Goal: Task Accomplishment & Management: Use online tool/utility

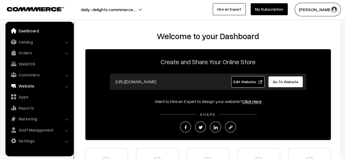
click at [40, 85] on link "Website" at bounding box center [39, 86] width 65 height 10
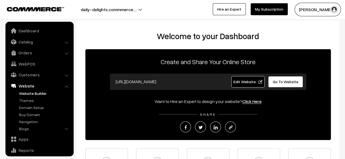
click at [34, 95] on link "Website Builder" at bounding box center [45, 94] width 54 height 6
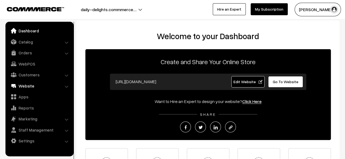
click at [30, 84] on link "Website" at bounding box center [39, 86] width 65 height 10
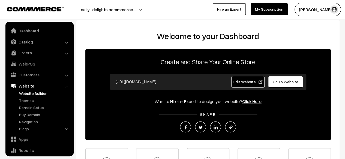
click at [32, 95] on link "Website Builder" at bounding box center [45, 94] width 54 height 6
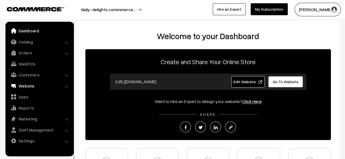
click at [33, 85] on link "Website" at bounding box center [39, 86] width 65 height 10
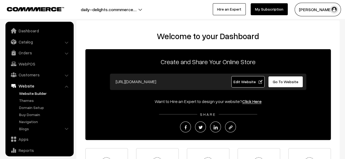
click at [33, 93] on link "Website Builder" at bounding box center [45, 94] width 54 height 6
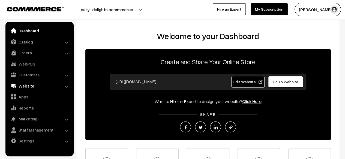
click at [33, 85] on link "Website" at bounding box center [39, 86] width 65 height 10
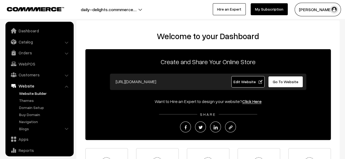
click at [33, 93] on link "Website Builder" at bounding box center [45, 94] width 54 height 6
